Goal: Transaction & Acquisition: Obtain resource

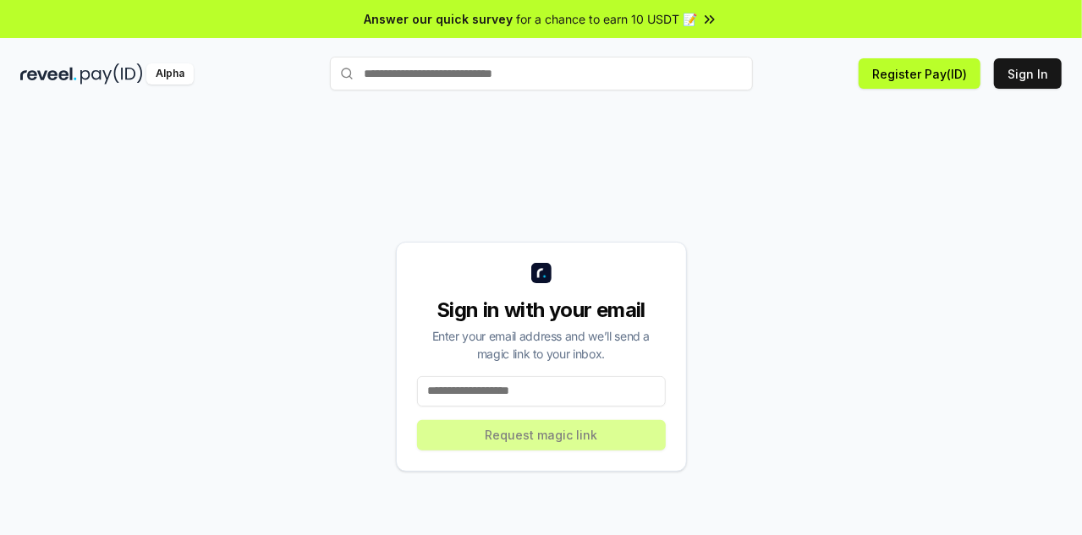
click at [467, 376] on input at bounding box center [541, 391] width 249 height 30
type input "**********"
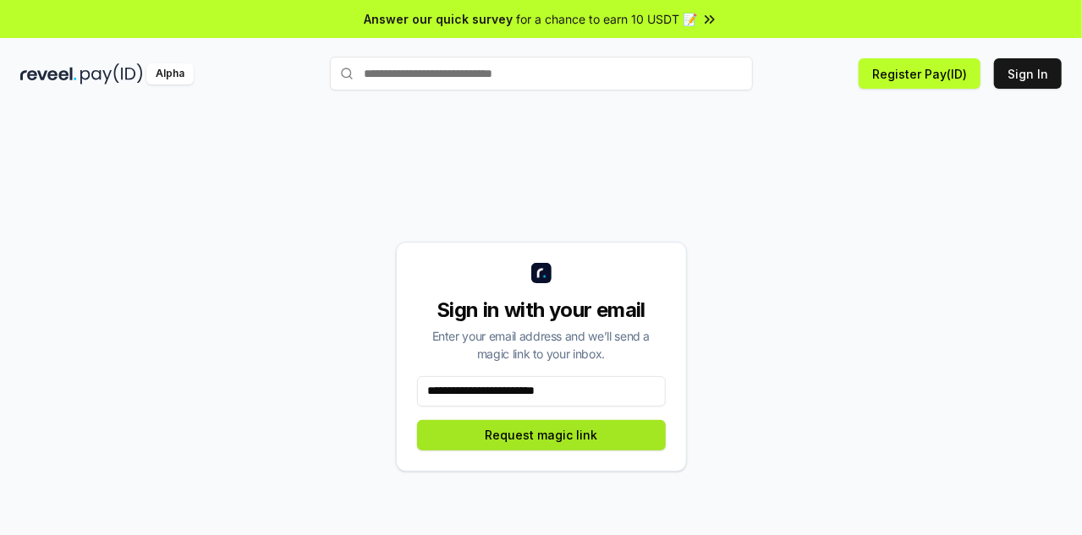
click at [523, 422] on button "Request magic link" at bounding box center [541, 435] width 249 height 30
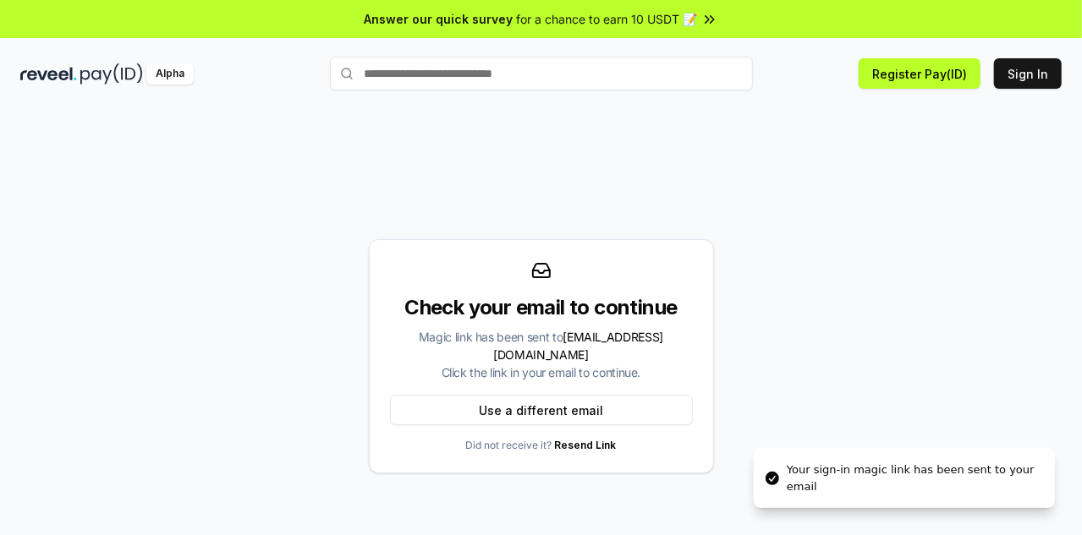
click at [630, 19] on span "for a chance to earn 10 USDT 📝" at bounding box center [607, 19] width 181 height 18
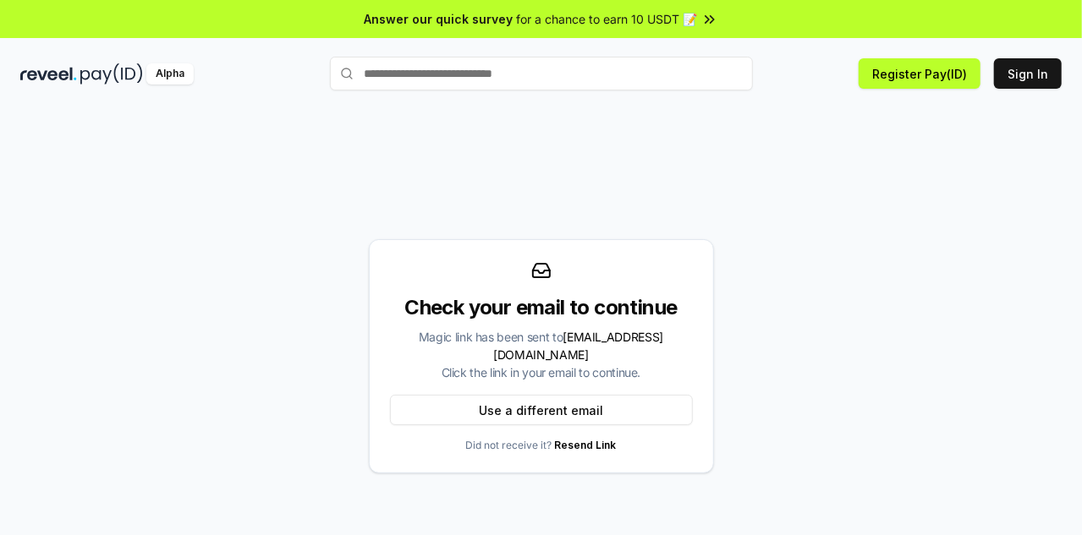
scroll to position [48, 0]
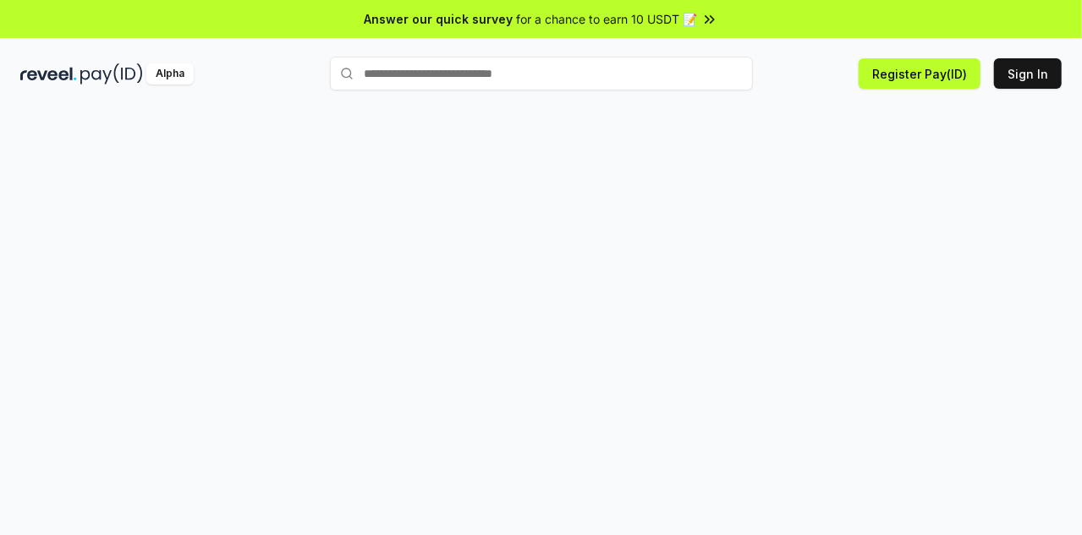
scroll to position [48, 0]
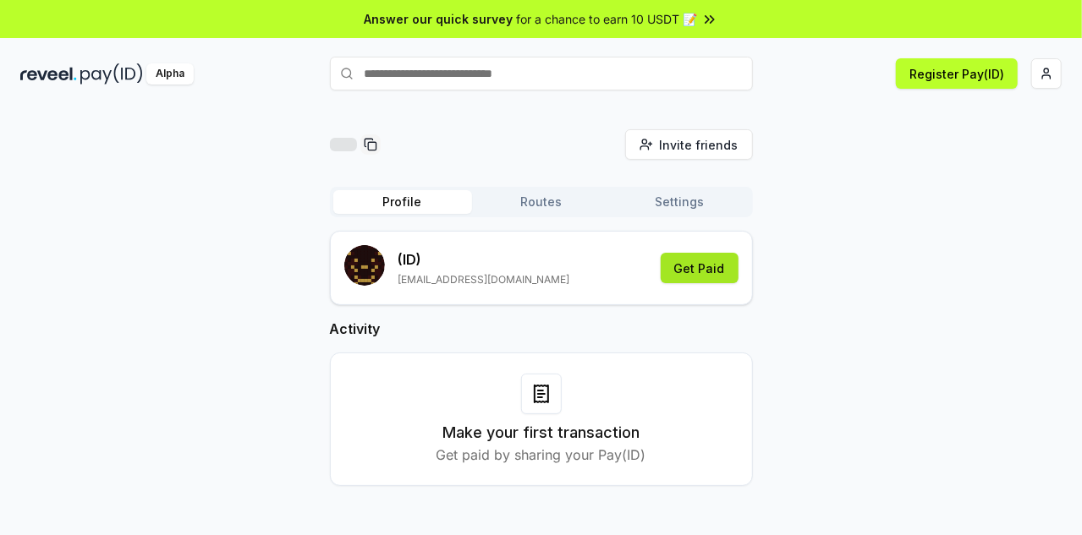
click at [695, 264] on button "Get Paid" at bounding box center [700, 268] width 78 height 30
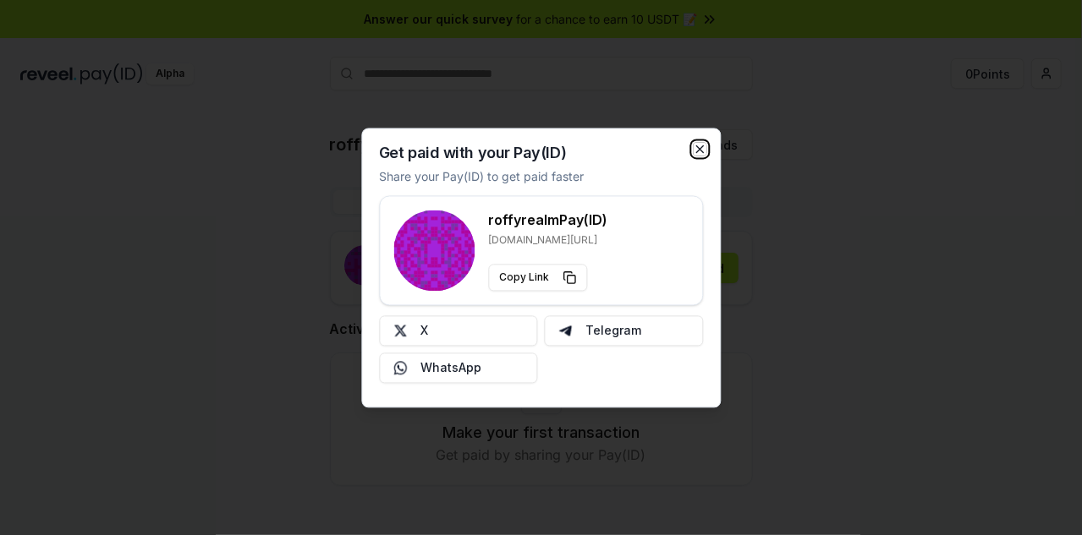
click at [697, 143] on icon "button" at bounding box center [700, 149] width 14 height 14
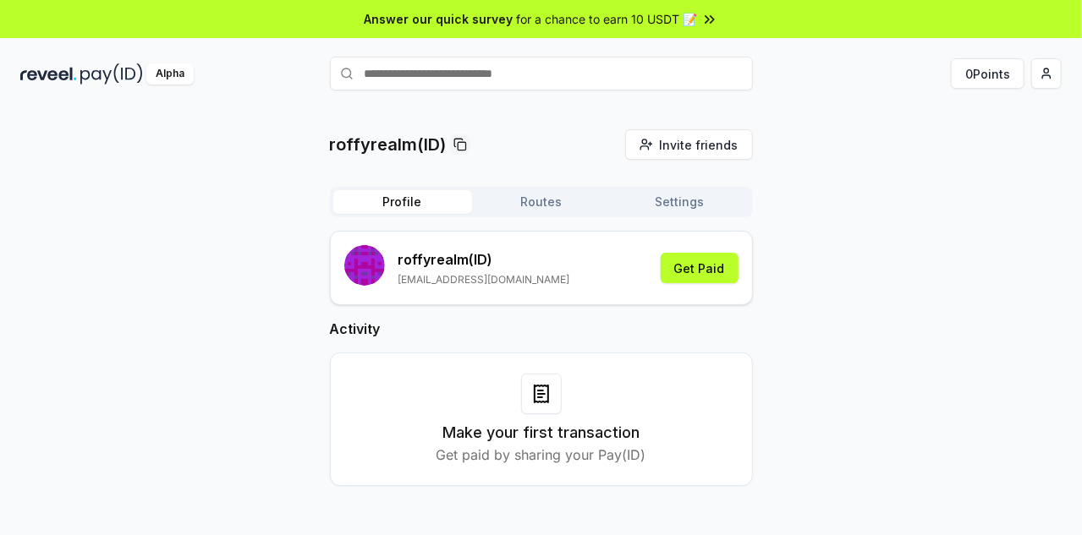
scroll to position [48, 0]
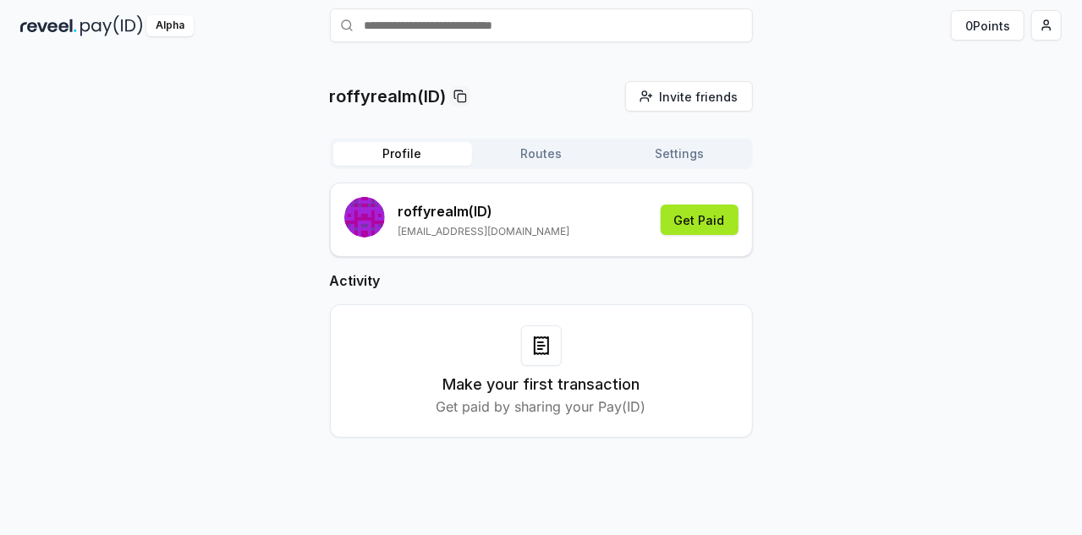
click at [703, 206] on button "Get Paid" at bounding box center [700, 220] width 78 height 30
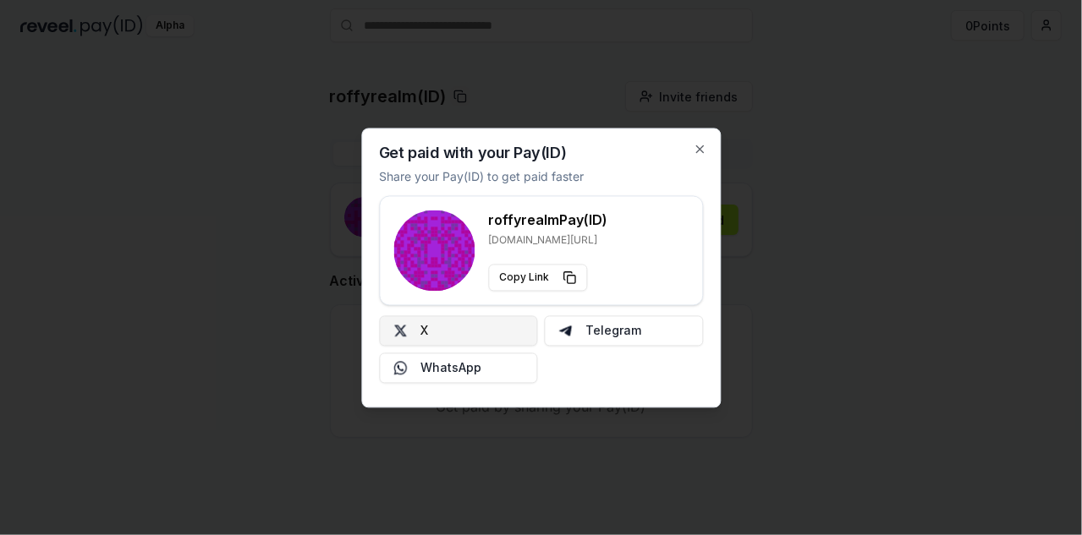
click at [487, 329] on button "X" at bounding box center [458, 330] width 159 height 30
click at [700, 153] on icon "button" at bounding box center [700, 149] width 14 height 14
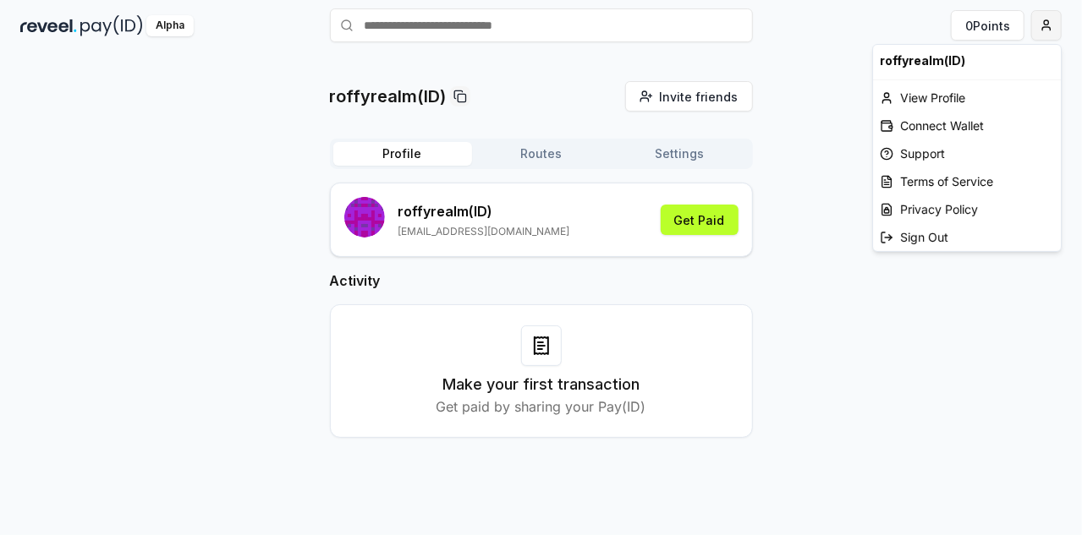
click at [1045, 23] on html "Answer our quick survey for a chance to earn 10 USDT 📝 Alpha 0 Points roffyreal…" at bounding box center [541, 267] width 1082 height 535
click at [985, 27] on html "Answer our quick survey for a chance to earn 10 USDT 📝 Alpha 0 Points roffyreal…" at bounding box center [541, 267] width 1082 height 535
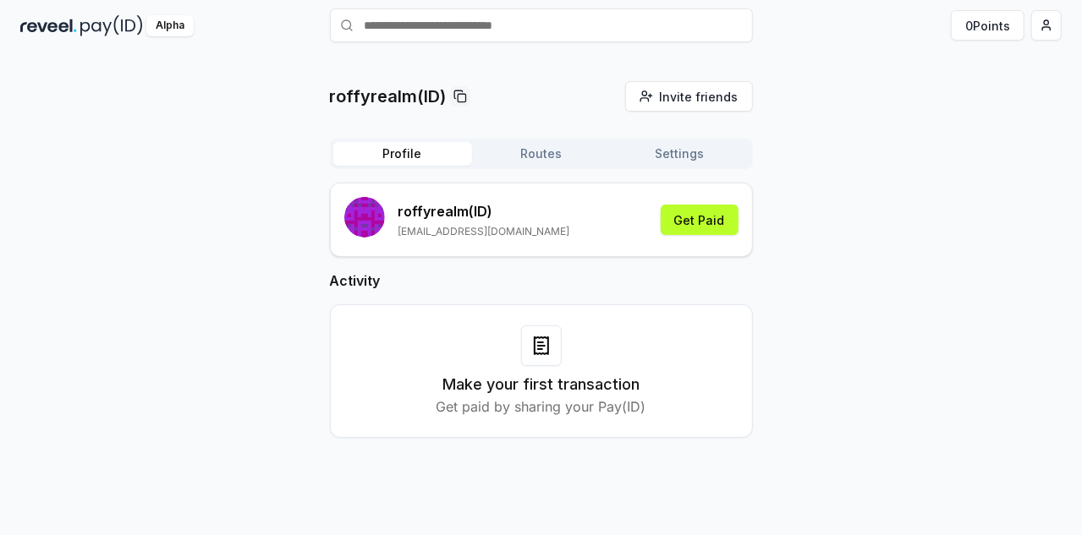
click at [985, 27] on button "0 Points" at bounding box center [988, 25] width 74 height 30
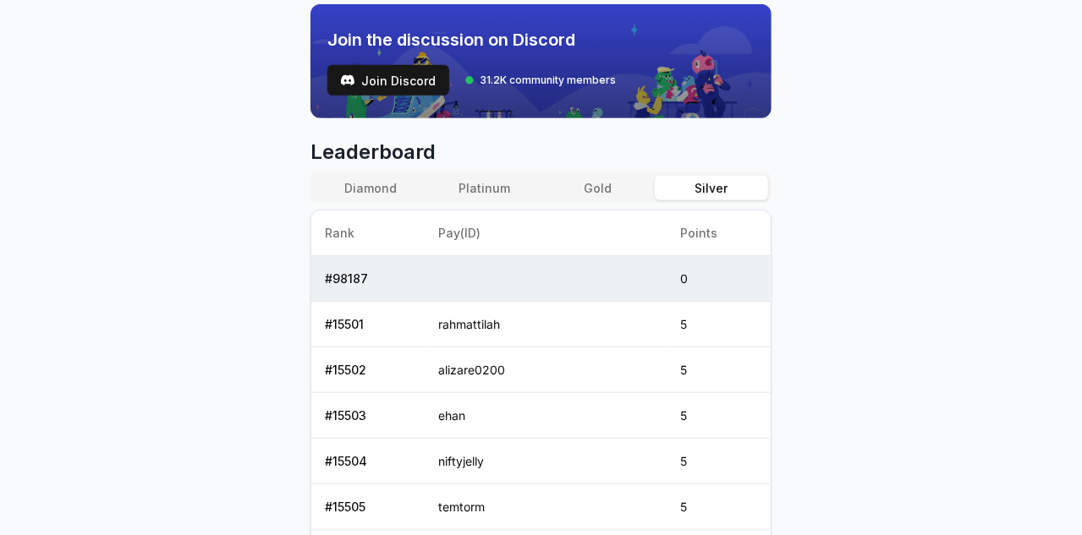
scroll to position [597, 0]
click at [601, 199] on div "Diamond Platinum Gold Silver" at bounding box center [540, 188] width 461 height 30
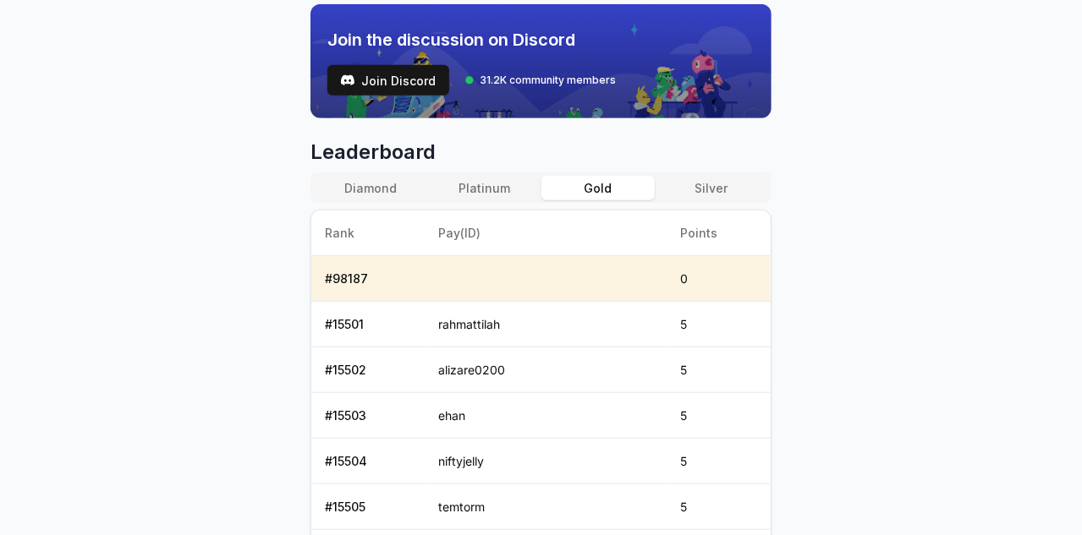
click at [590, 194] on button "Gold" at bounding box center [597, 188] width 113 height 25
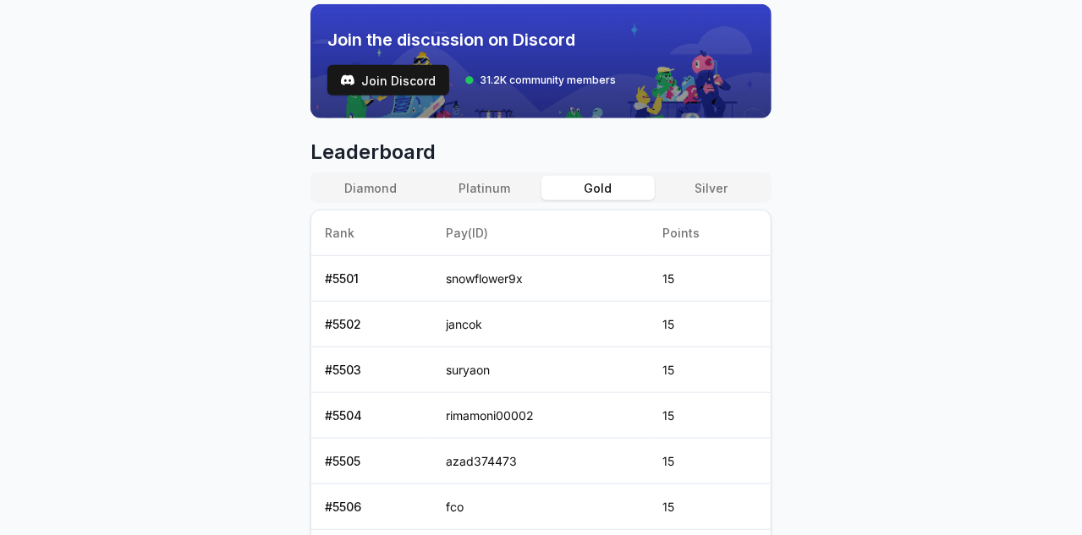
click at [505, 200] on div "Diamond Platinum Gold Silver Rank Pay(ID) Points # 5501 snowflower9x 15 # 5502 …" at bounding box center [540, 443] width 461 height 540
click at [494, 191] on button "Platinum" at bounding box center [483, 188] width 113 height 25
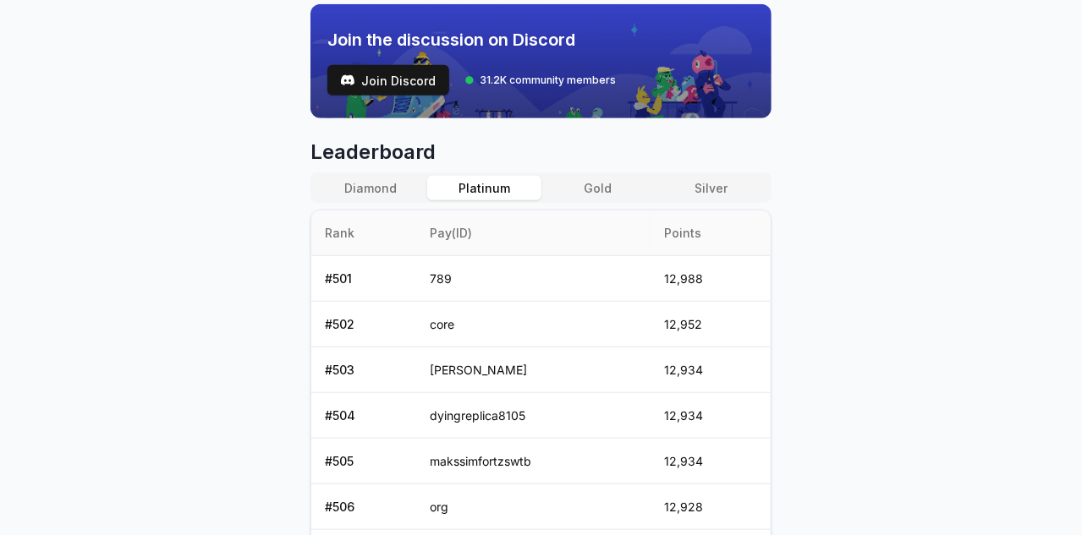
click at [369, 211] on th "Rank" at bounding box center [363, 234] width 105 height 46
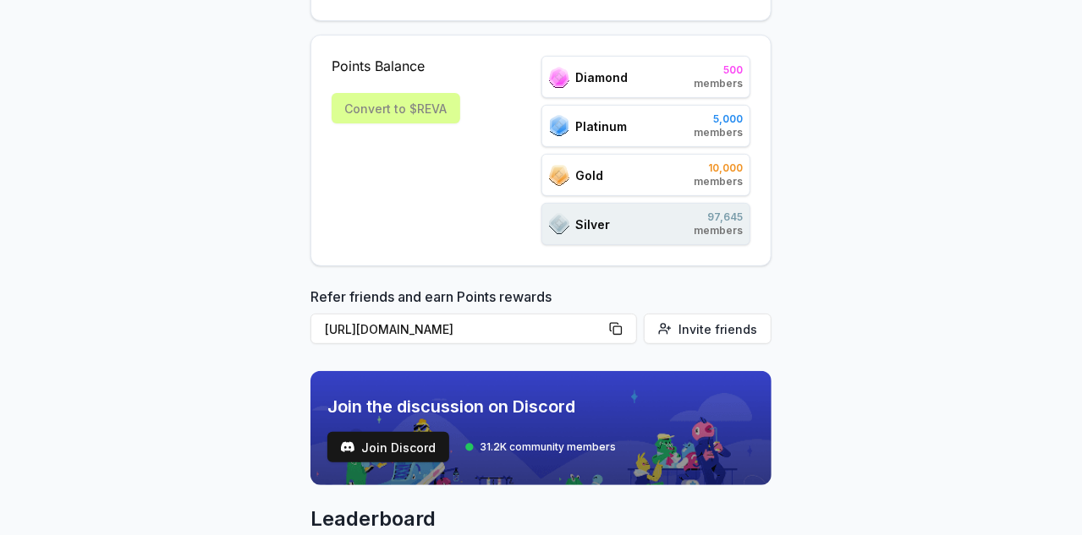
scroll to position [0, 0]
